Goal: Find specific page/section

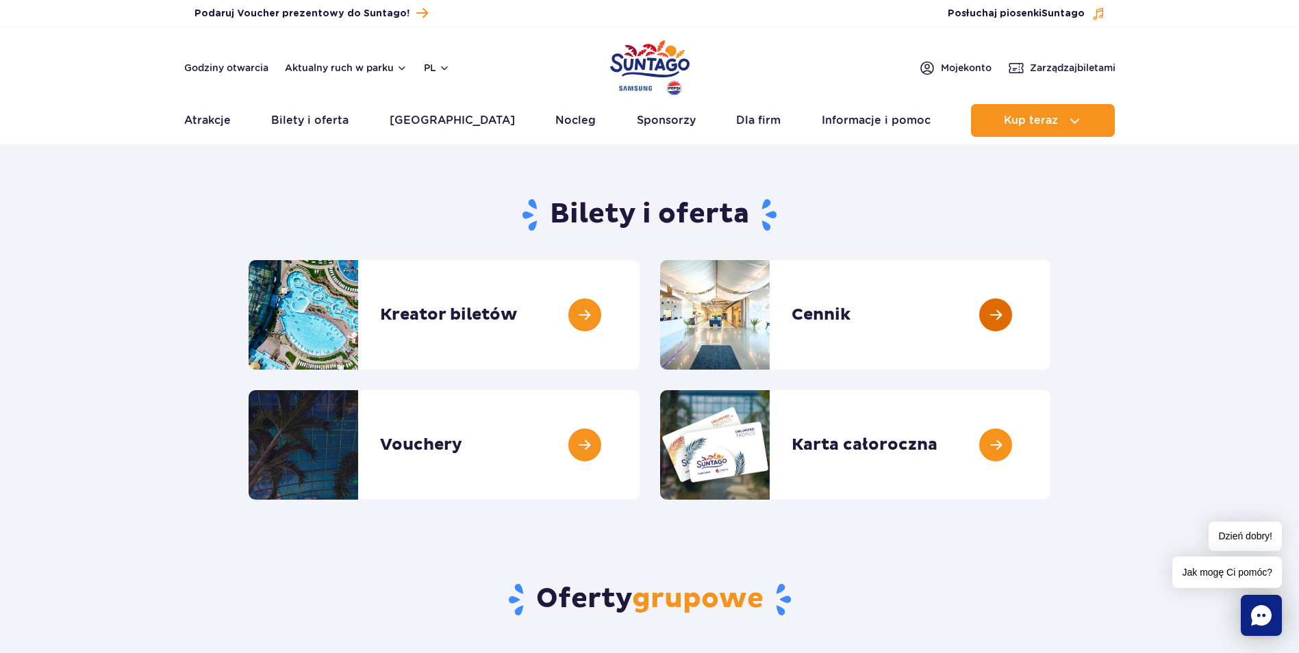
click at [1050, 309] on link at bounding box center [1050, 315] width 0 height 110
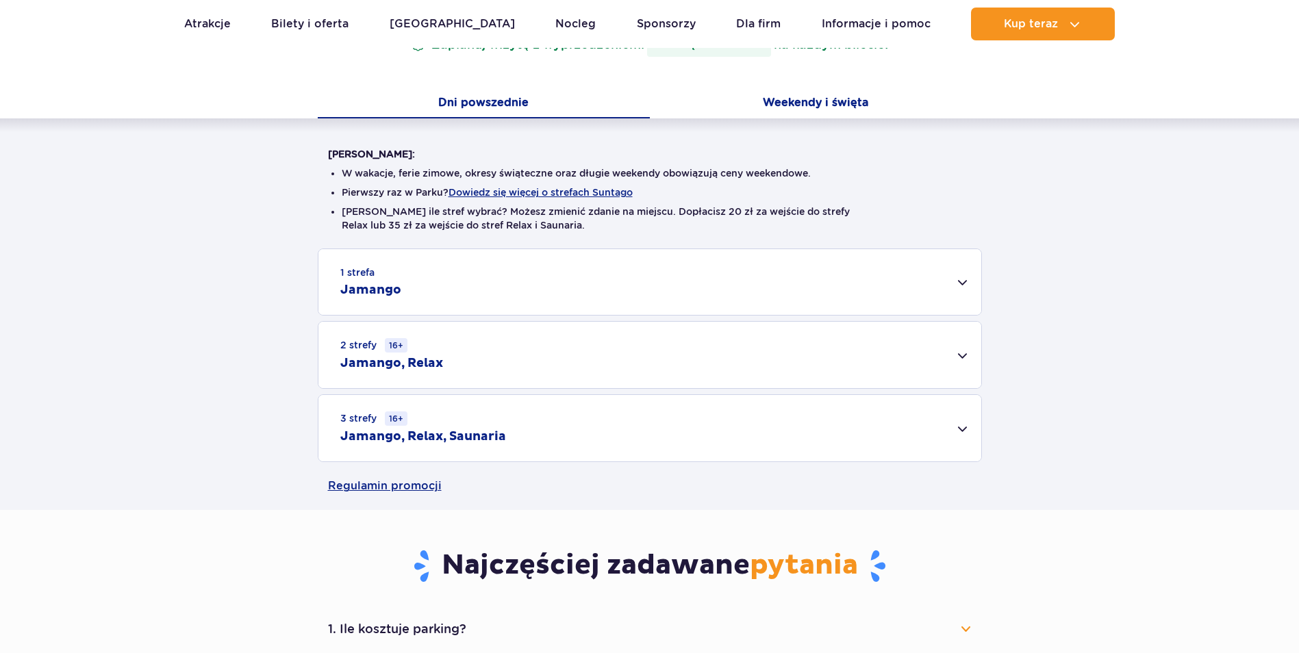
scroll to position [342, 0]
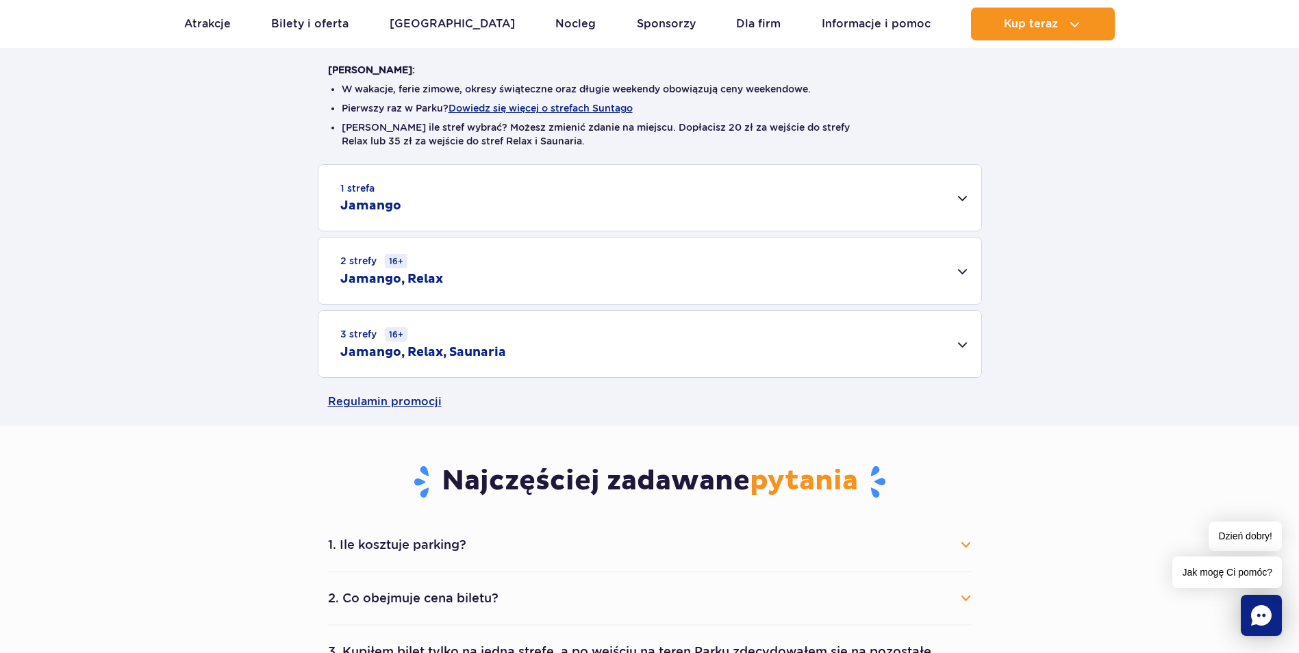
click at [961, 198] on div "1 strefa Jamango" at bounding box center [649, 198] width 663 height 66
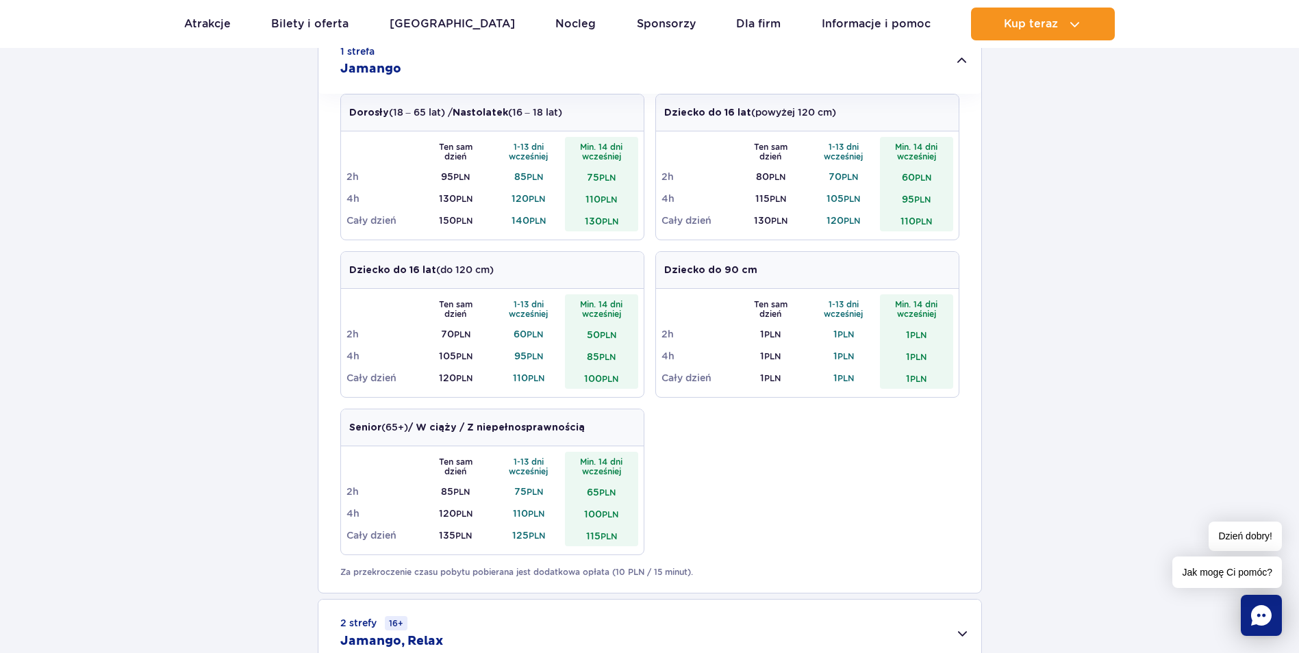
scroll to position [0, 0]
